Goal: Task Accomplishment & Management: Use online tool/utility

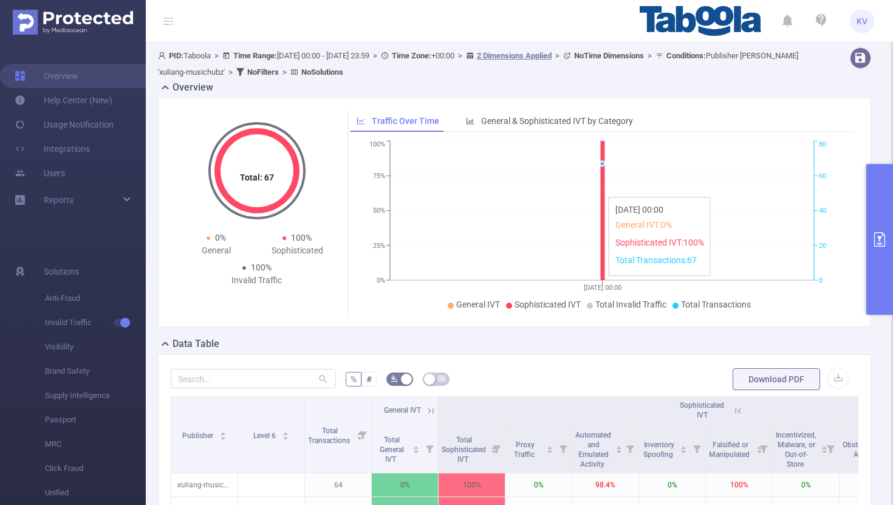
scroll to position [0, 12]
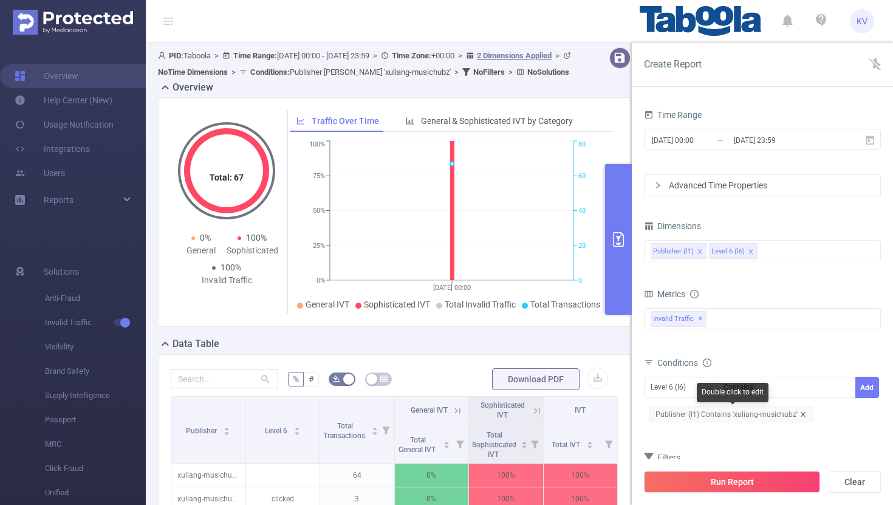
click at [801, 416] on icon "icon: close" at bounding box center [803, 414] width 6 height 6
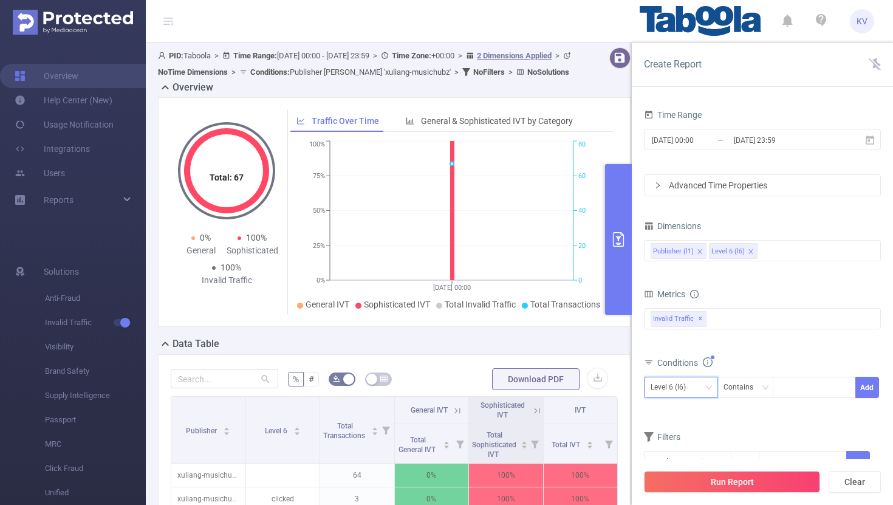
click at [703, 383] on div "Level 6 (l6)" at bounding box center [680, 387] width 60 height 20
click at [685, 404] on li "Publisher (l1)" at bounding box center [680, 412] width 73 height 19
click at [799, 383] on div at bounding box center [814, 387] width 70 height 20
paste input "linkvertise-linkvertiseapikey"
type input "linkvertise-linkvertiseapikey"
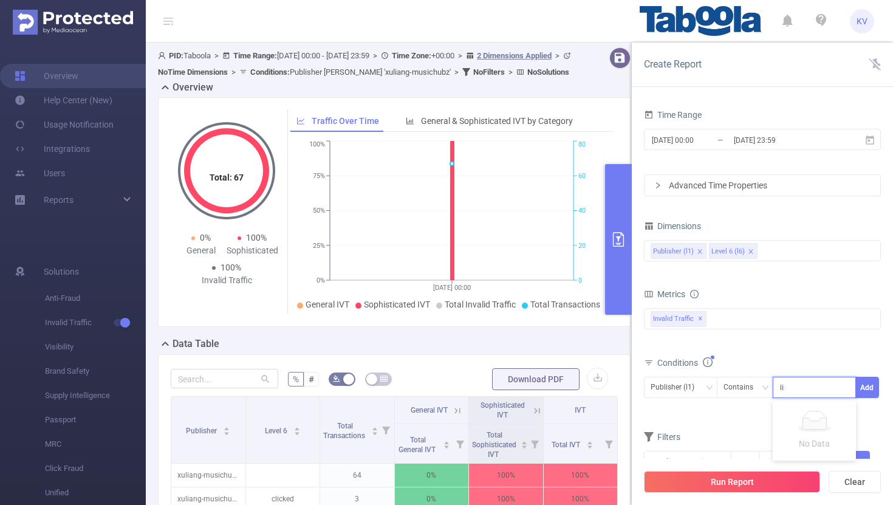
scroll to position [0, 20]
click at [827, 414] on li "linkvertise-linkvertiseapikey" at bounding box center [837, 412] width 129 height 19
click at [879, 390] on div at bounding box center [879, 259] width 3 height 306
click at [871, 389] on button "Add" at bounding box center [867, 387] width 24 height 21
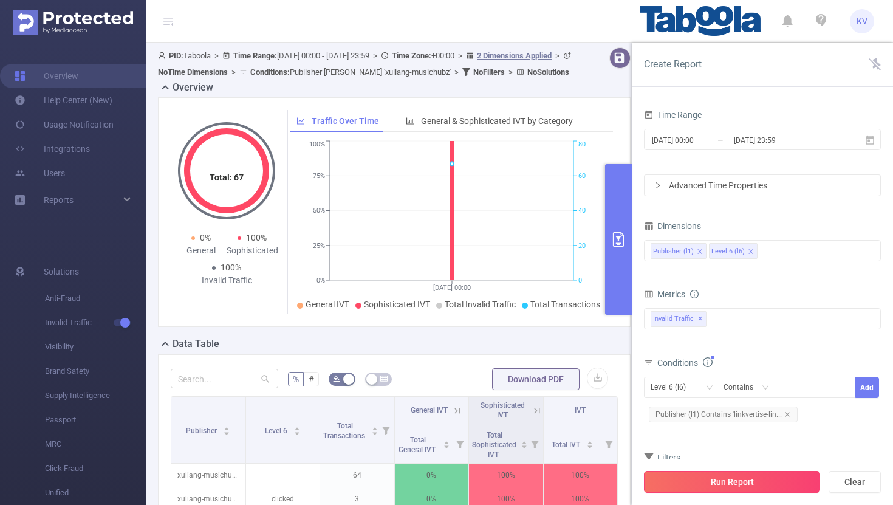
click at [748, 483] on button "Run Report" at bounding box center [732, 482] width 176 height 22
